Goal: Use online tool/utility: Use online tool/utility

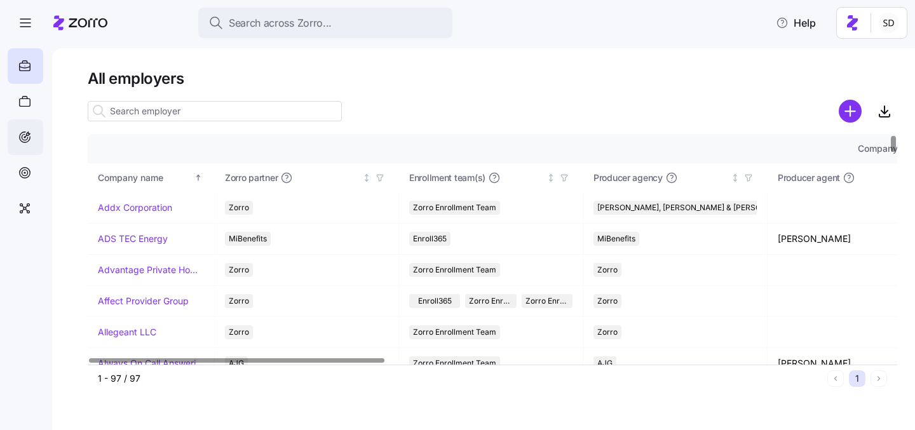
click at [20, 138] on icon at bounding box center [25, 137] width 14 height 15
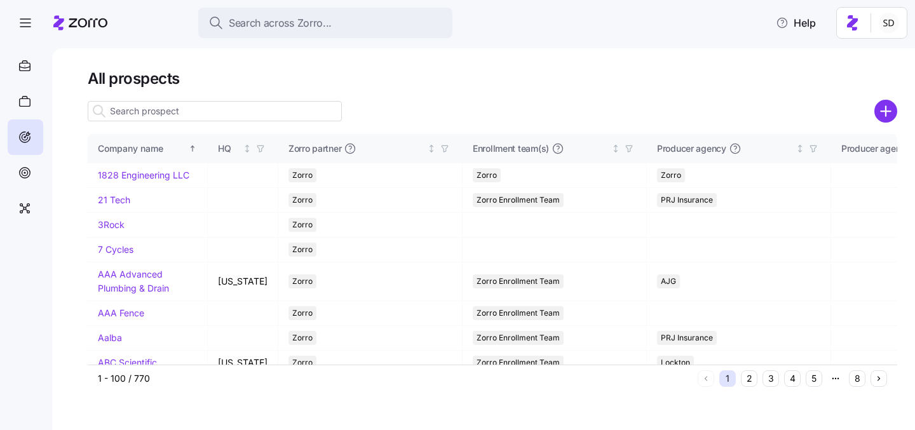
click at [215, 102] on input at bounding box center [215, 111] width 254 height 20
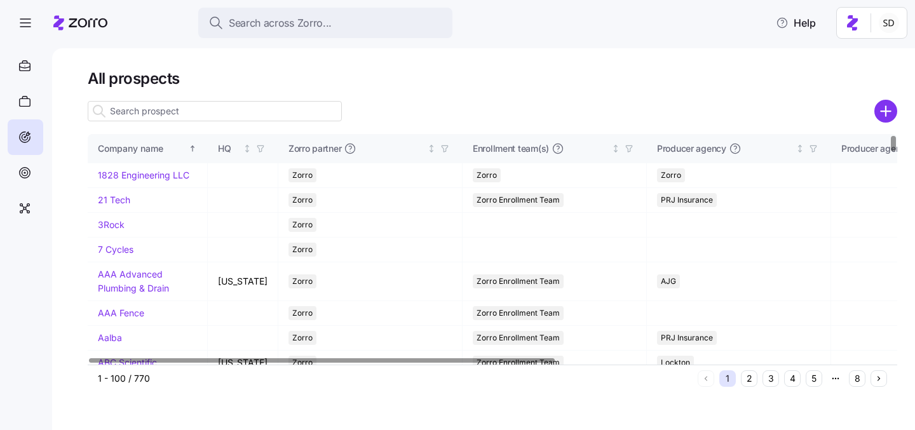
click at [249, 111] on input at bounding box center [215, 111] width 254 height 20
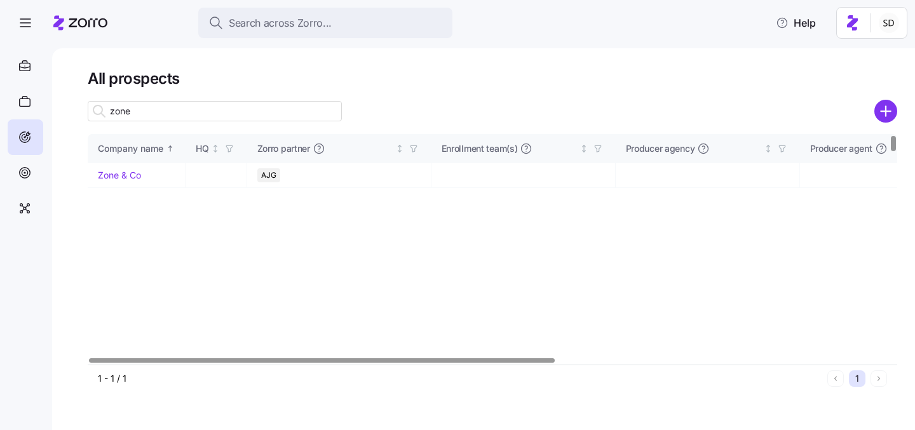
click at [189, 111] on input "zone" at bounding box center [215, 111] width 254 height 20
type input "zone"
click at [115, 172] on link "Zone & Co" at bounding box center [119, 175] width 43 height 11
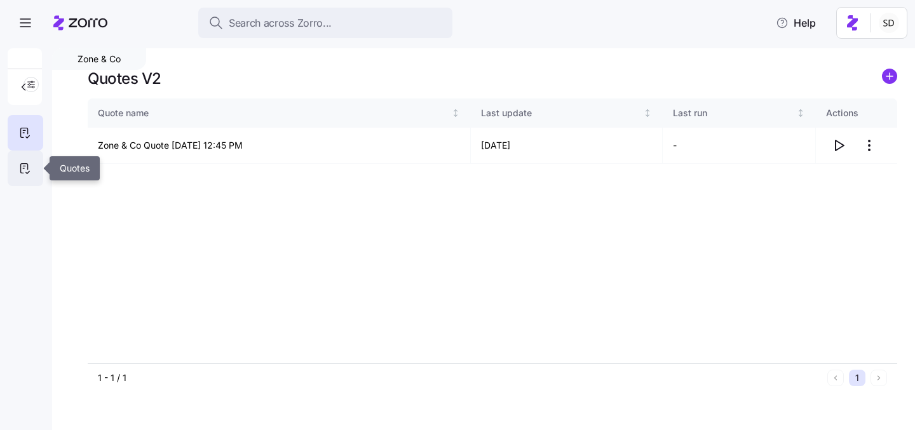
click at [17, 167] on div at bounding box center [26, 169] width 36 height 36
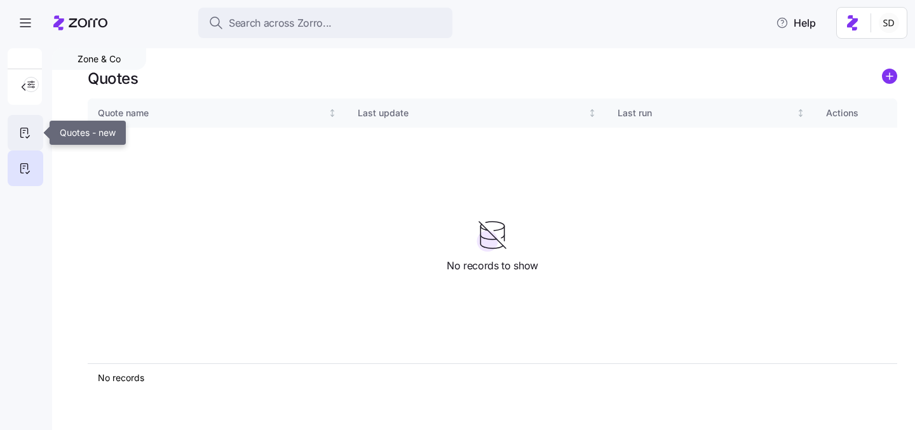
click at [26, 130] on icon at bounding box center [25, 132] width 14 height 15
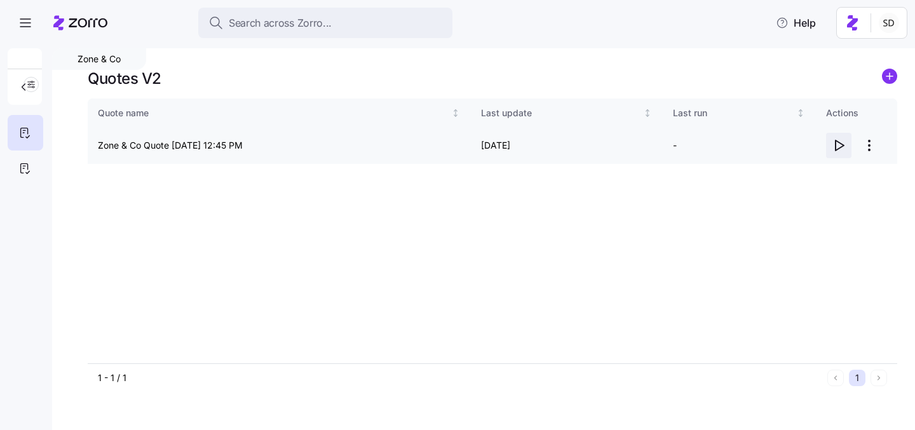
click at [841, 146] on icon "button" at bounding box center [839, 145] width 8 height 10
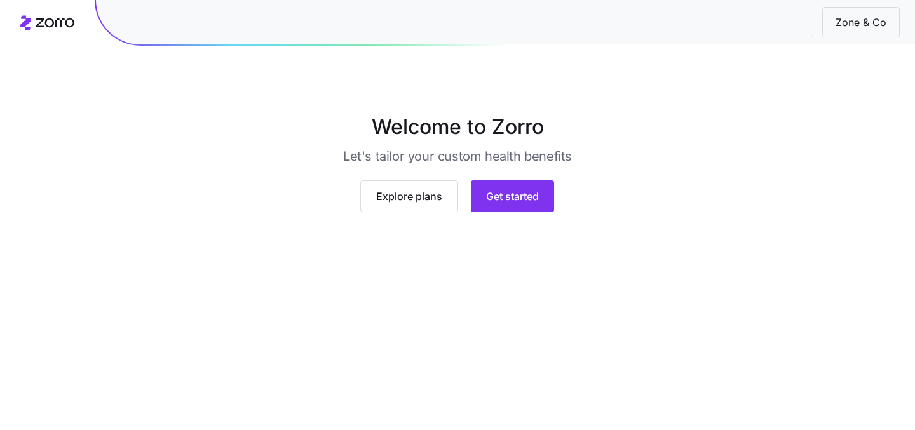
scroll to position [118, 0]
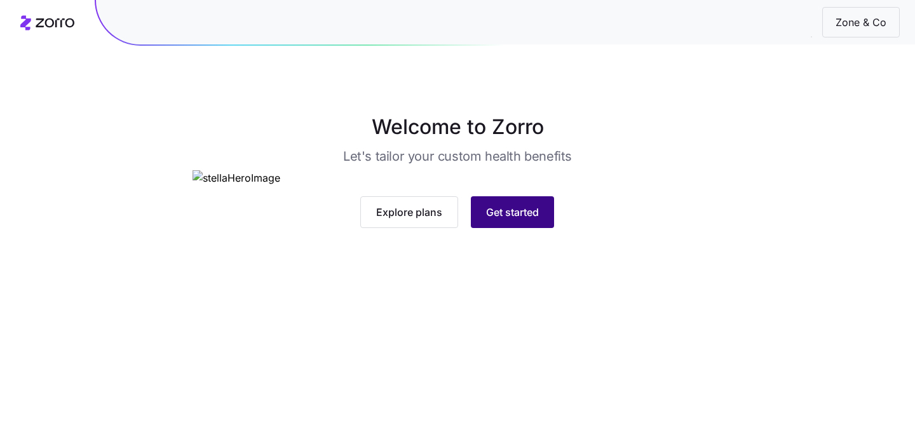
click at [501, 220] on span "Get started" at bounding box center [512, 212] width 53 height 15
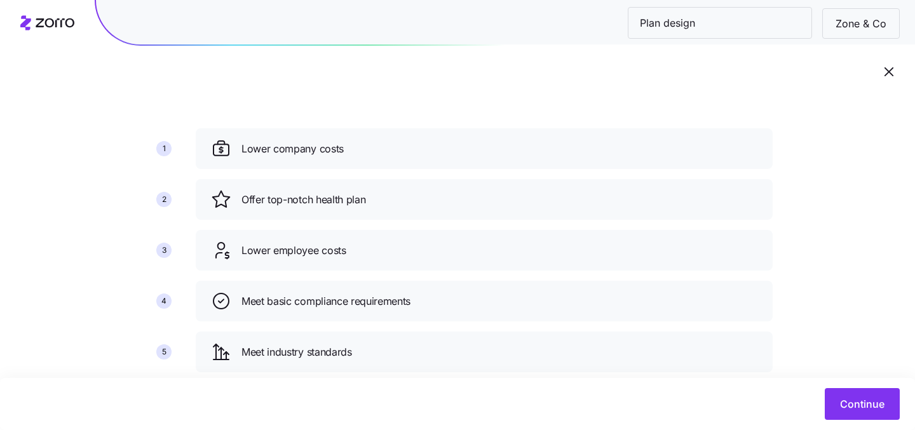
scroll to position [149, 0]
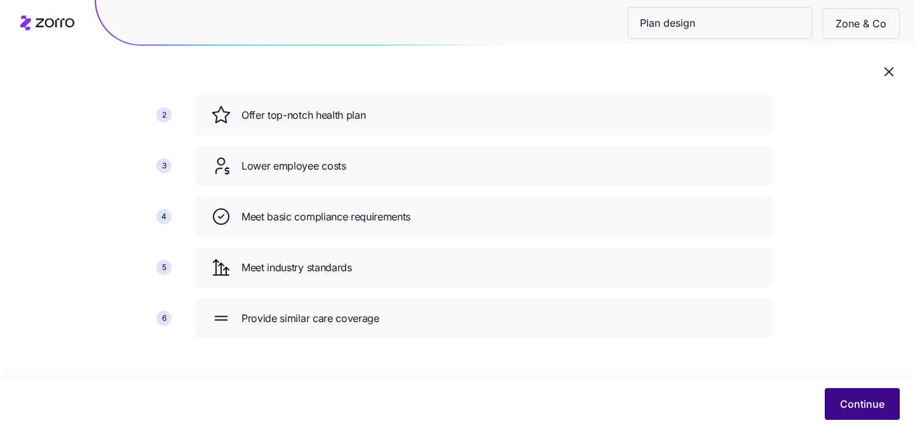
click at [852, 407] on span "Continue" at bounding box center [862, 403] width 44 height 15
